Goal: Task Accomplishment & Management: Manage account settings

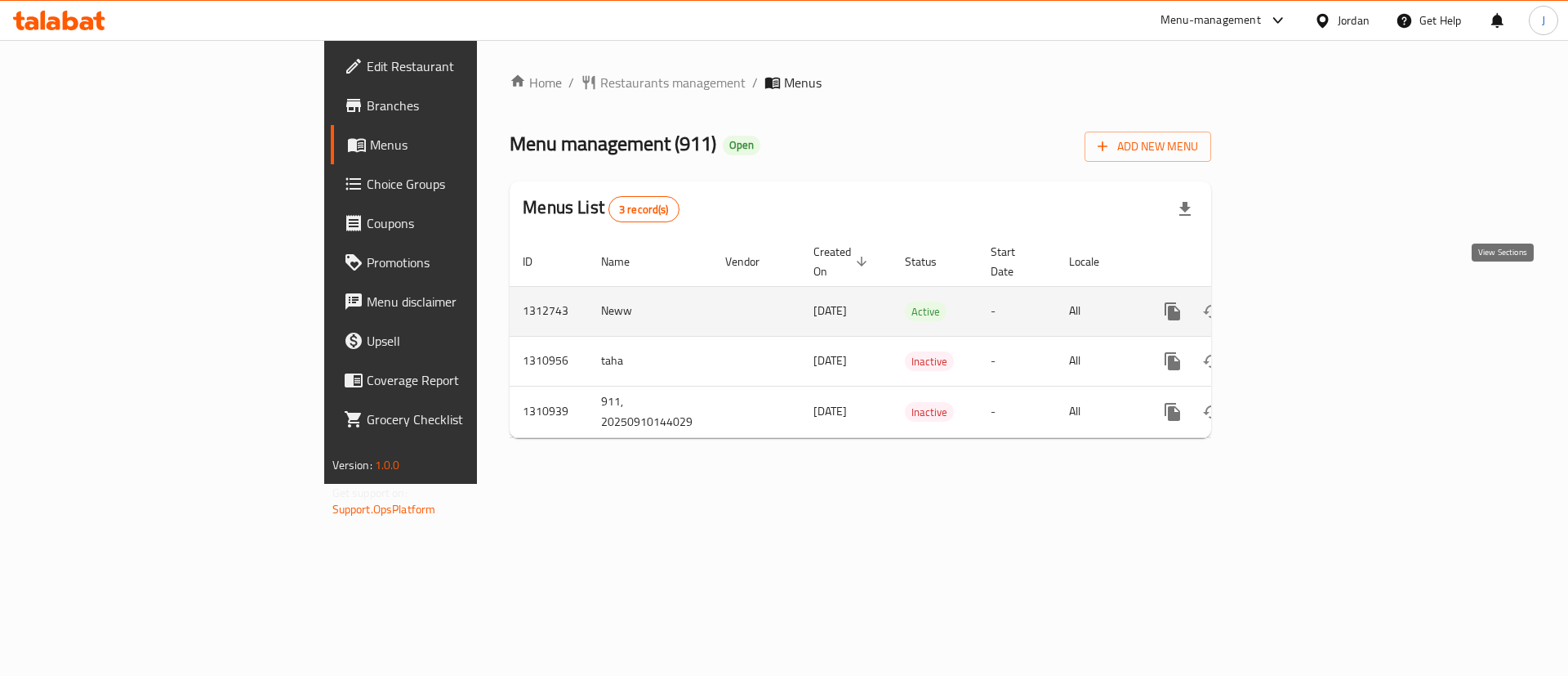
click at [1300, 302] on icon "enhanced table" at bounding box center [1290, 312] width 20 height 20
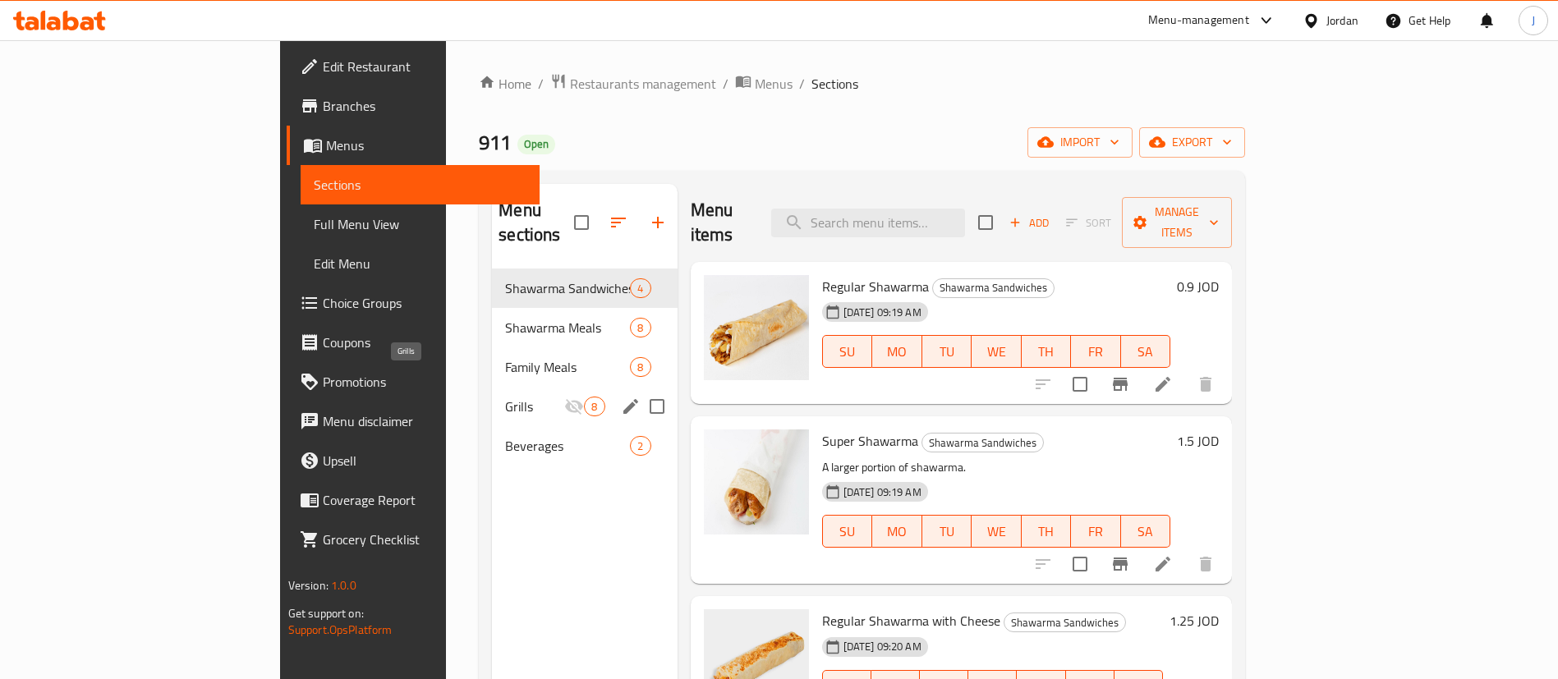
click at [505, 397] on span "Grills" at bounding box center [534, 407] width 59 height 20
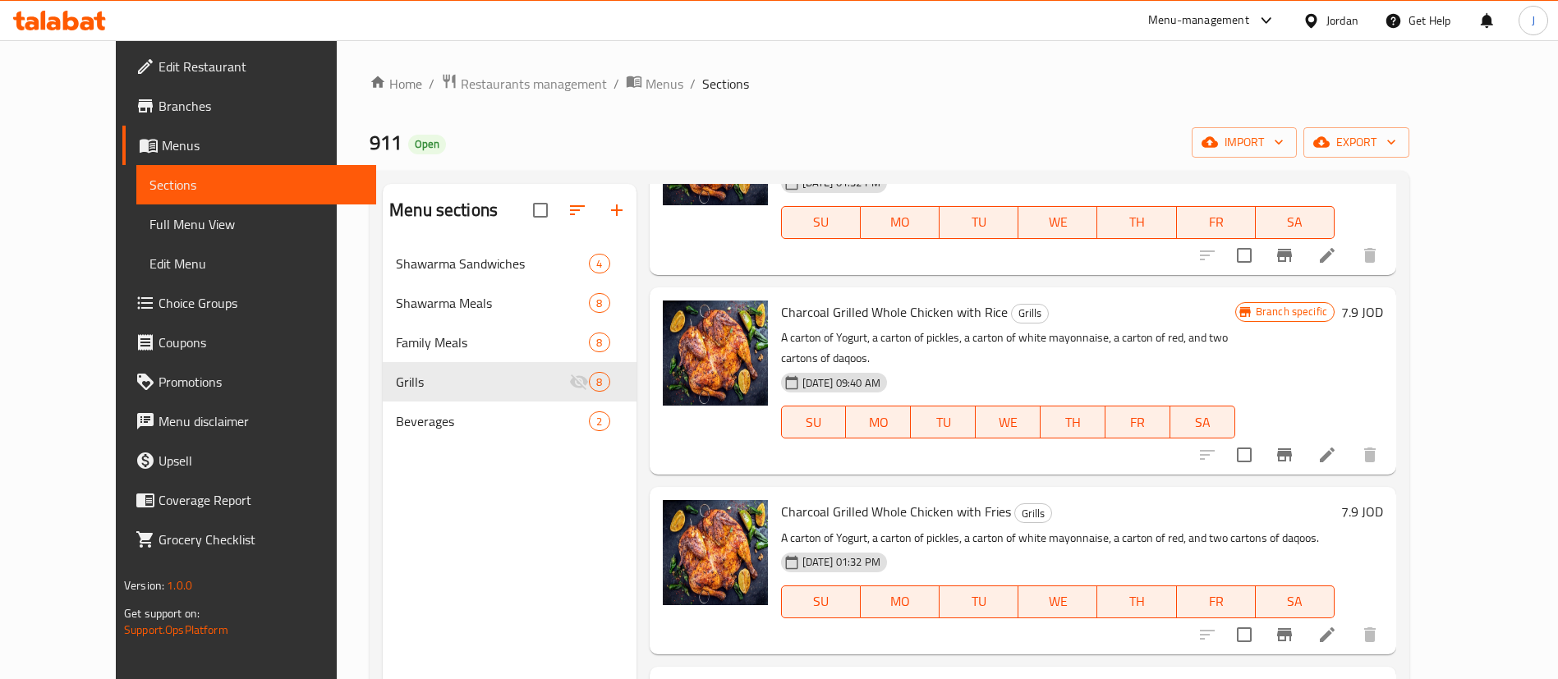
scroll to position [369, 0]
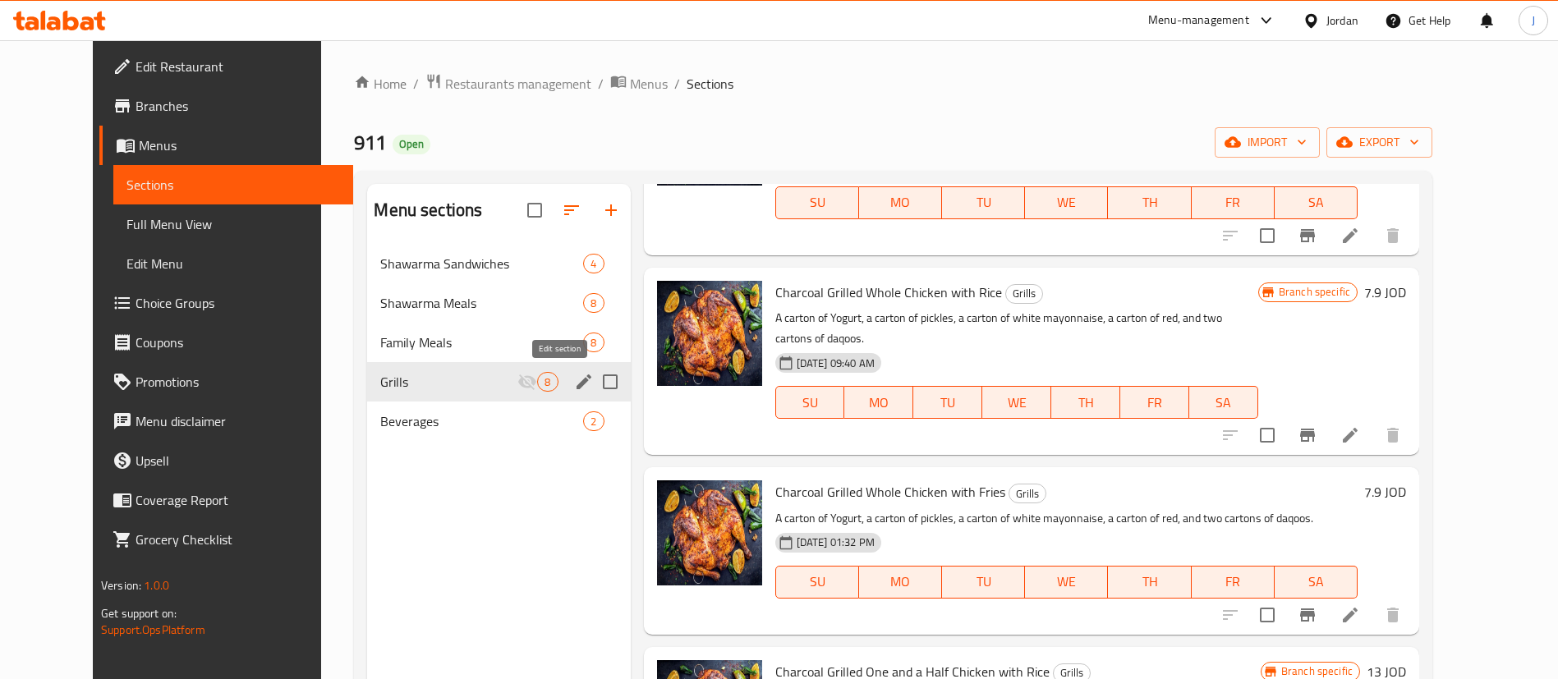
click at [574, 382] on icon "edit" at bounding box center [584, 382] width 20 height 20
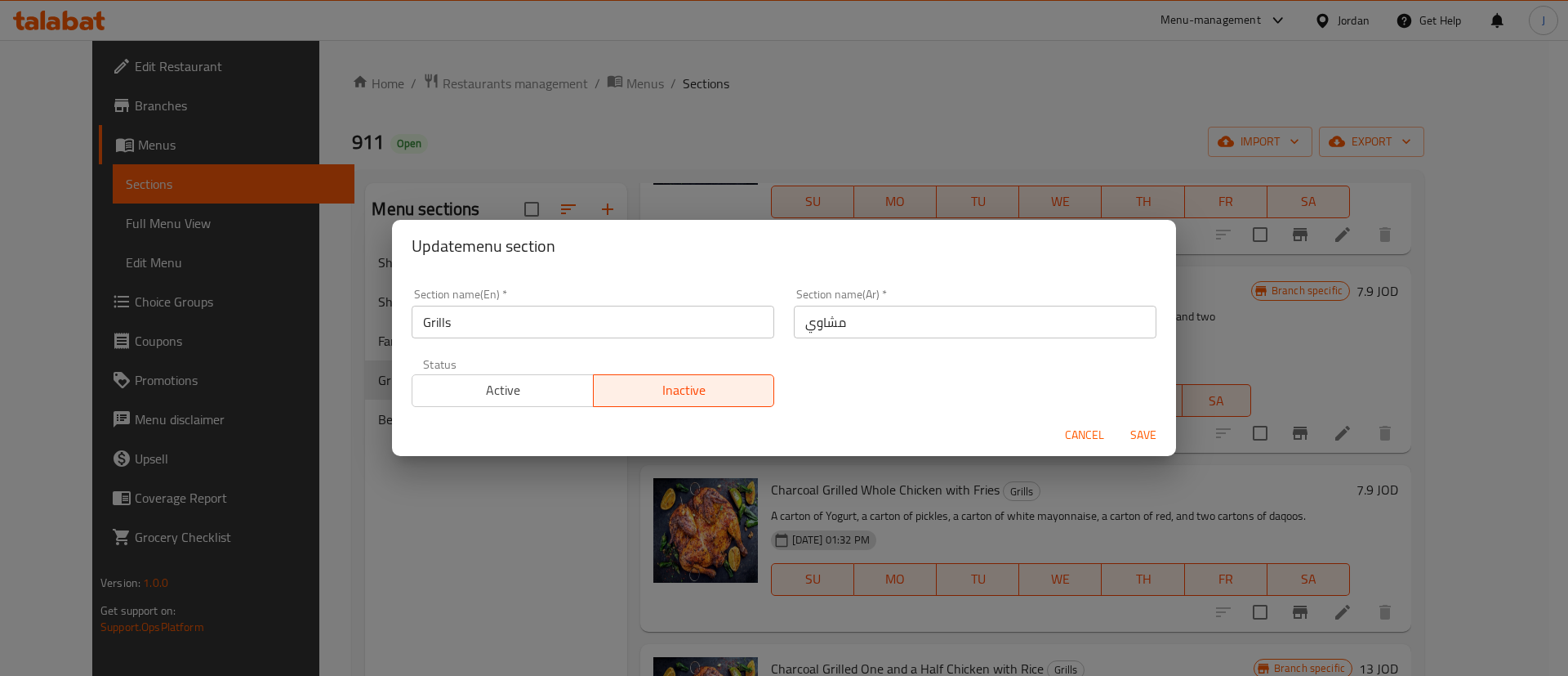
click at [542, 398] on span "Active" at bounding box center [502, 390] width 168 height 24
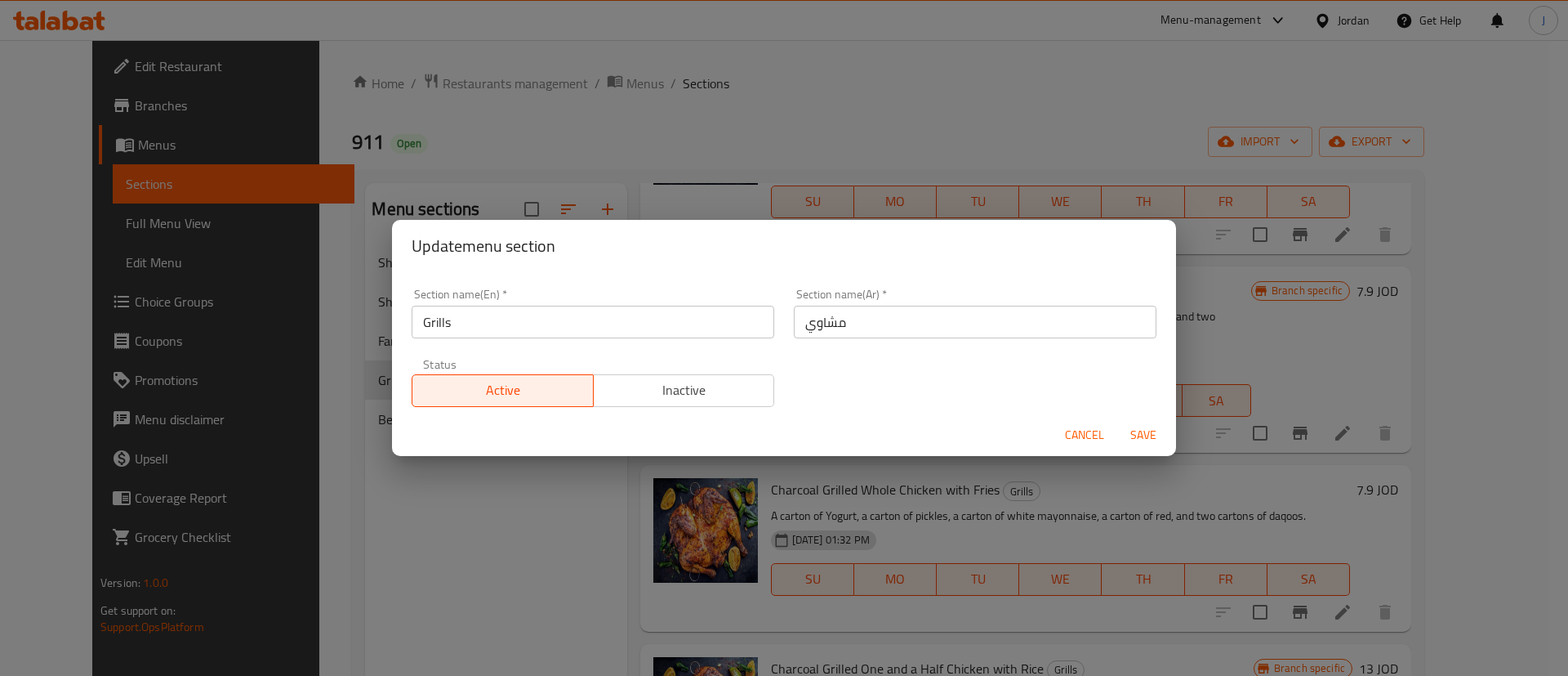
click at [1130, 436] on span "Save" at bounding box center [1143, 435] width 39 height 21
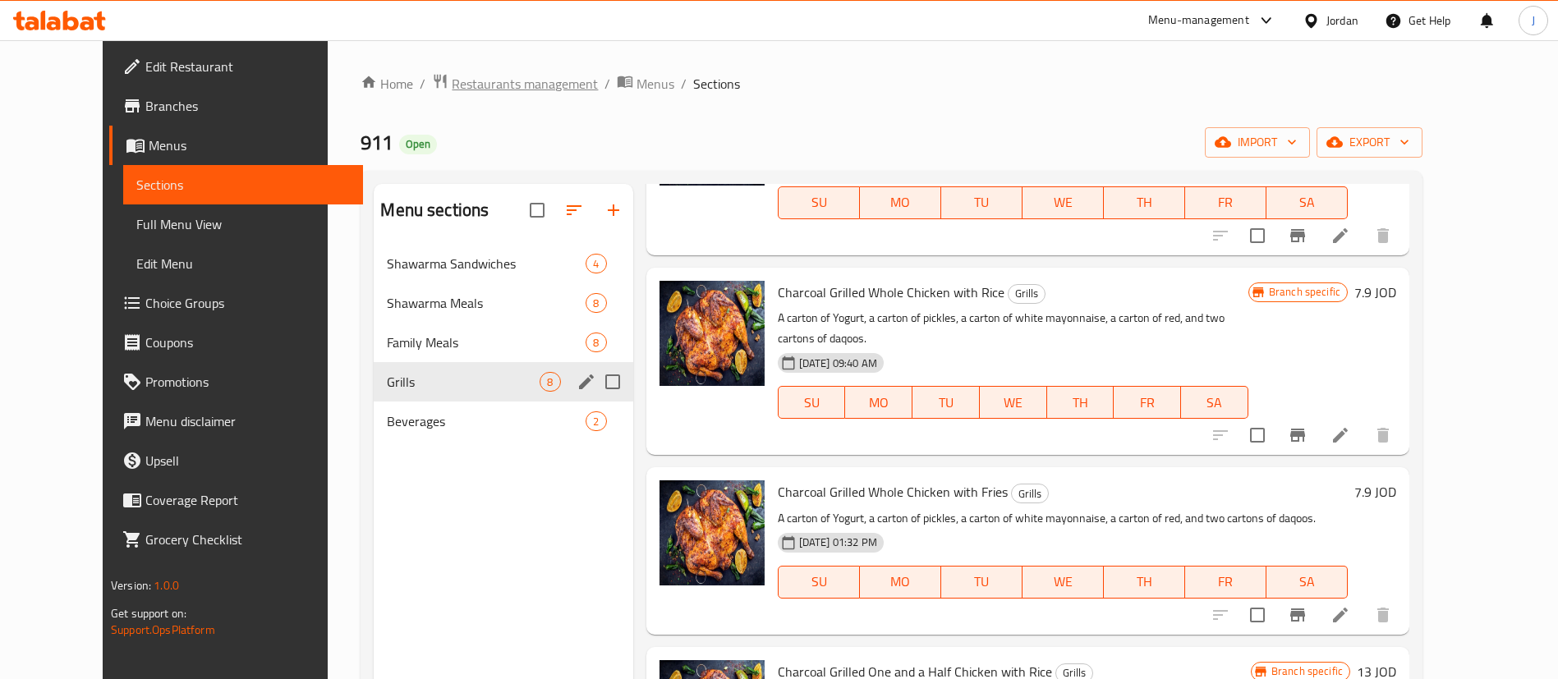
click at [452, 74] on span "Restaurants management" at bounding box center [525, 84] width 146 height 20
